Goal: Check status

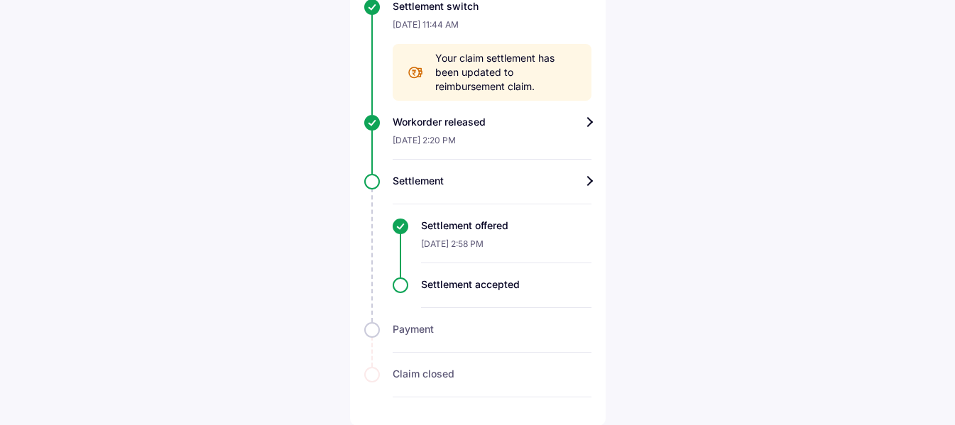
scroll to position [859, 0]
click at [398, 285] on div "Settlement accepted" at bounding box center [492, 292] width 199 height 31
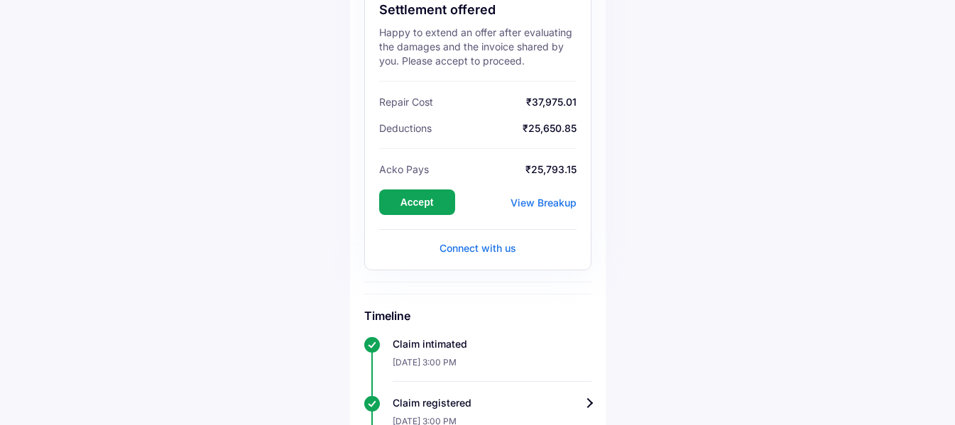
scroll to position [220, 0]
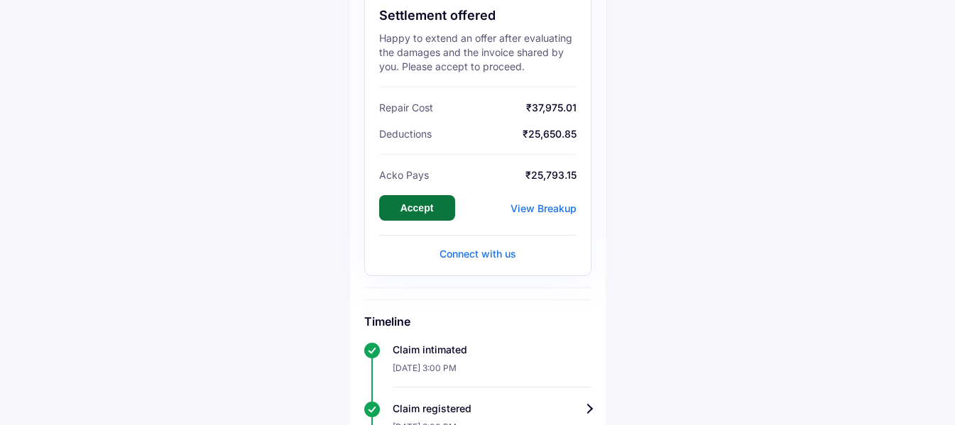
click at [425, 209] on button "Accept" at bounding box center [417, 208] width 76 height 26
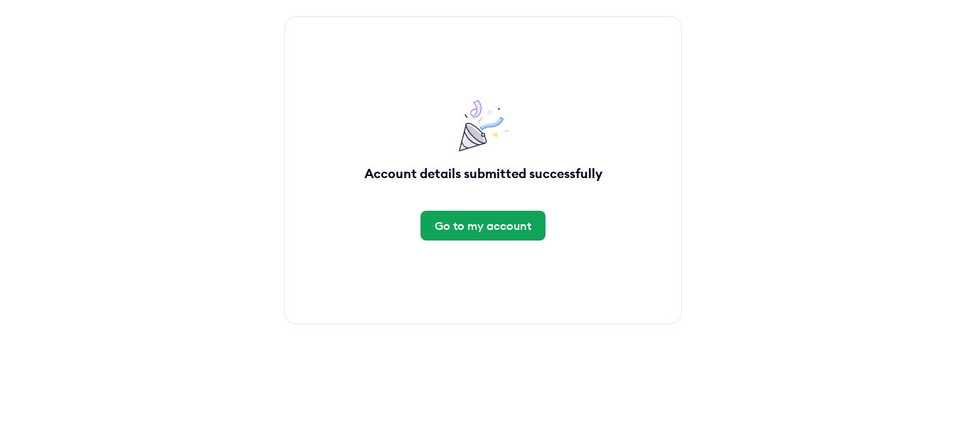
click at [478, 228] on div "Go to my account" at bounding box center [483, 226] width 97 height 16
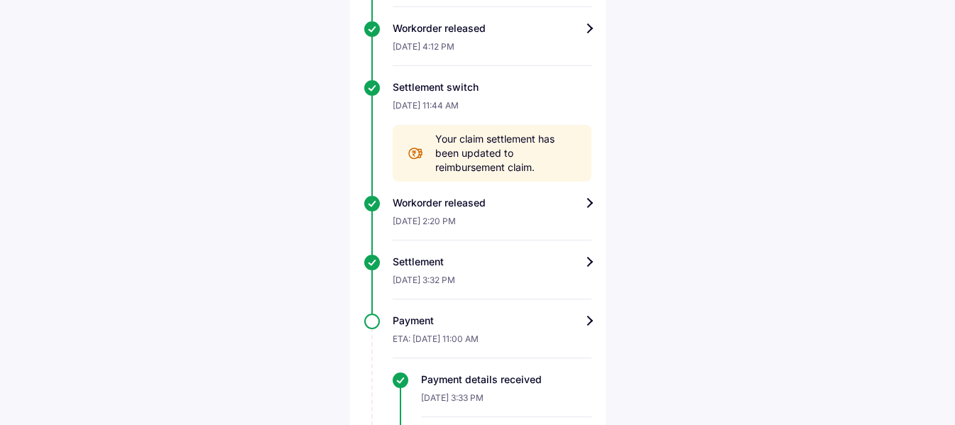
scroll to position [415, 0]
